Goal: Navigation & Orientation: Understand site structure

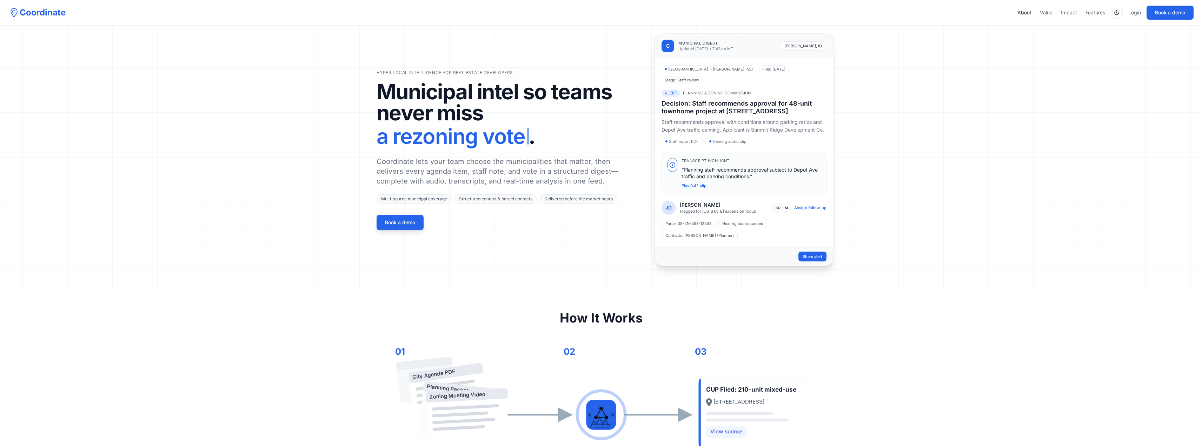
click at [1023, 12] on link "About" at bounding box center [1025, 12] width 14 height 7
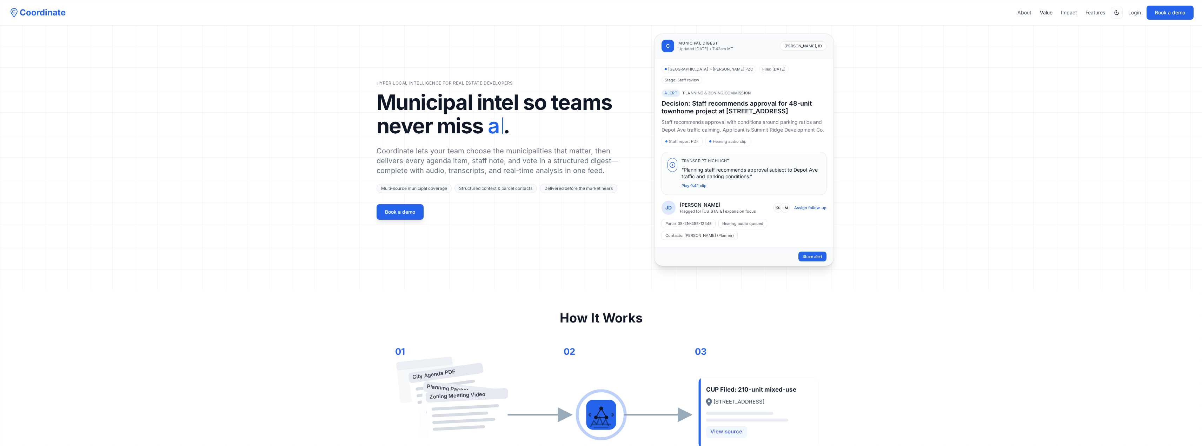
click at [1044, 11] on link "Value" at bounding box center [1046, 12] width 13 height 7
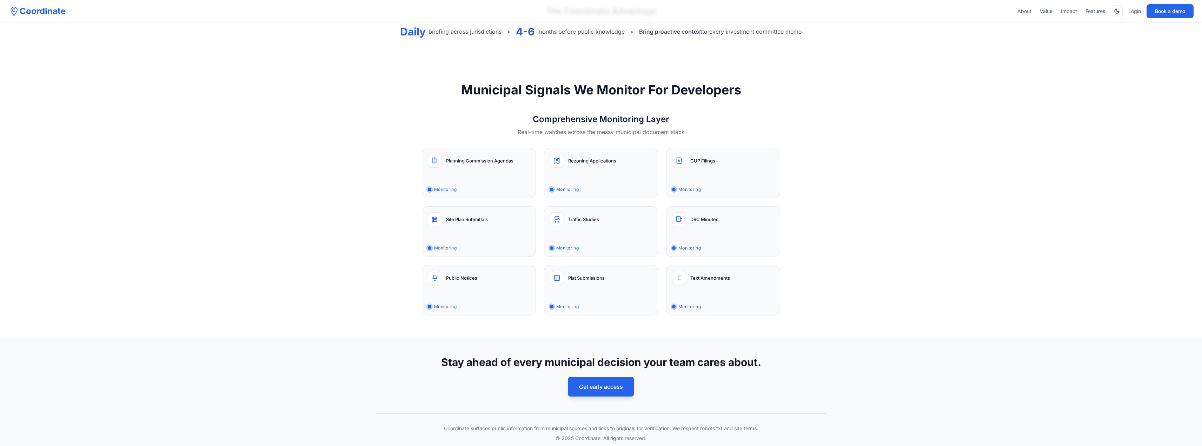
scroll to position [659, 0]
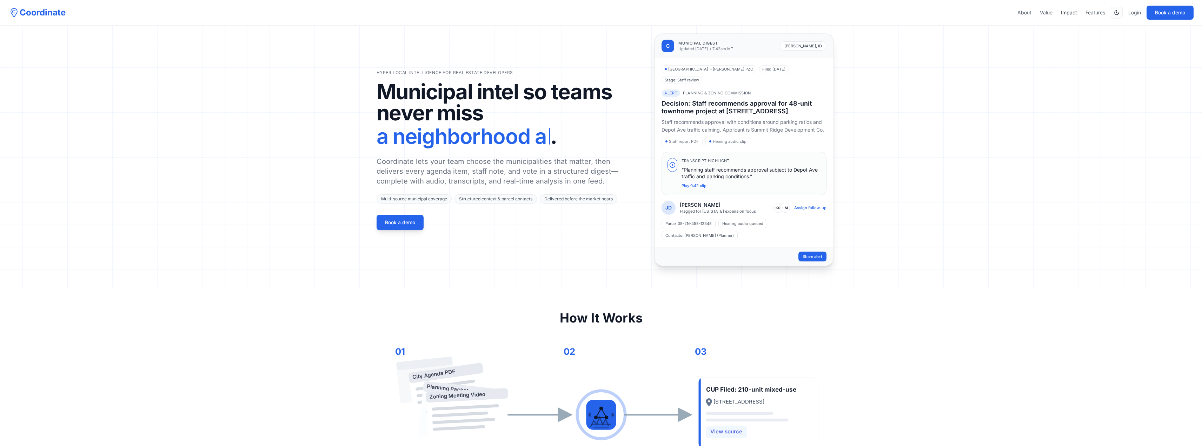
click at [1067, 12] on link "Impact" at bounding box center [1069, 12] width 16 height 7
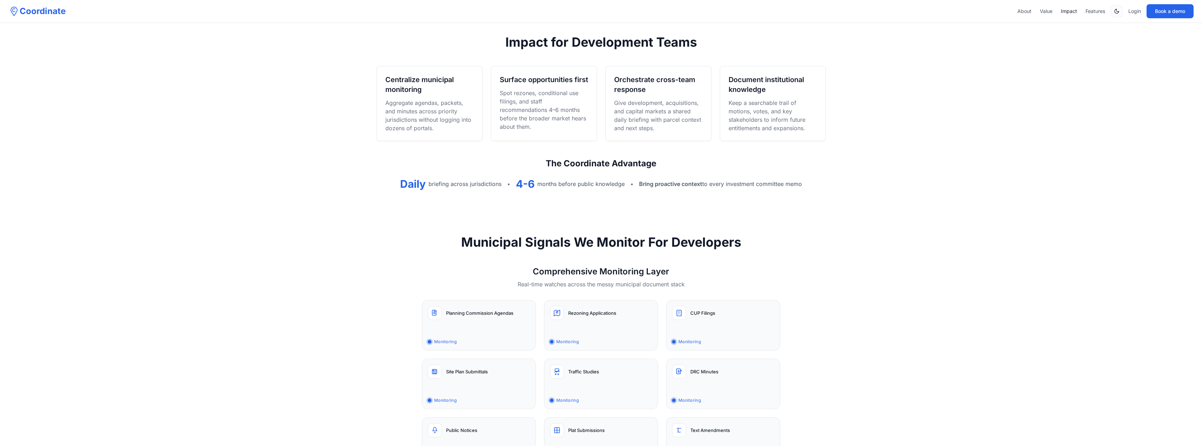
scroll to position [498, 0]
click at [1101, 10] on link "Features" at bounding box center [1096, 11] width 20 height 7
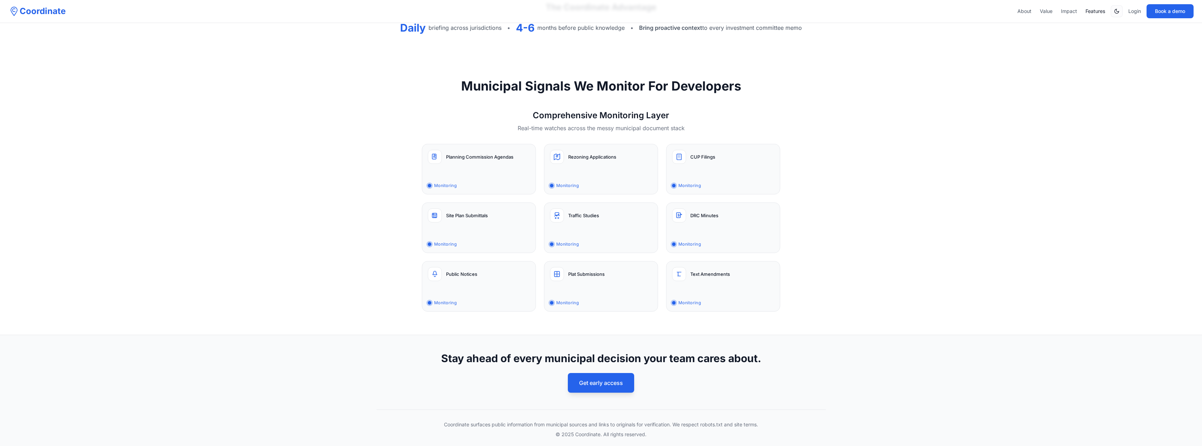
scroll to position [659, 0]
